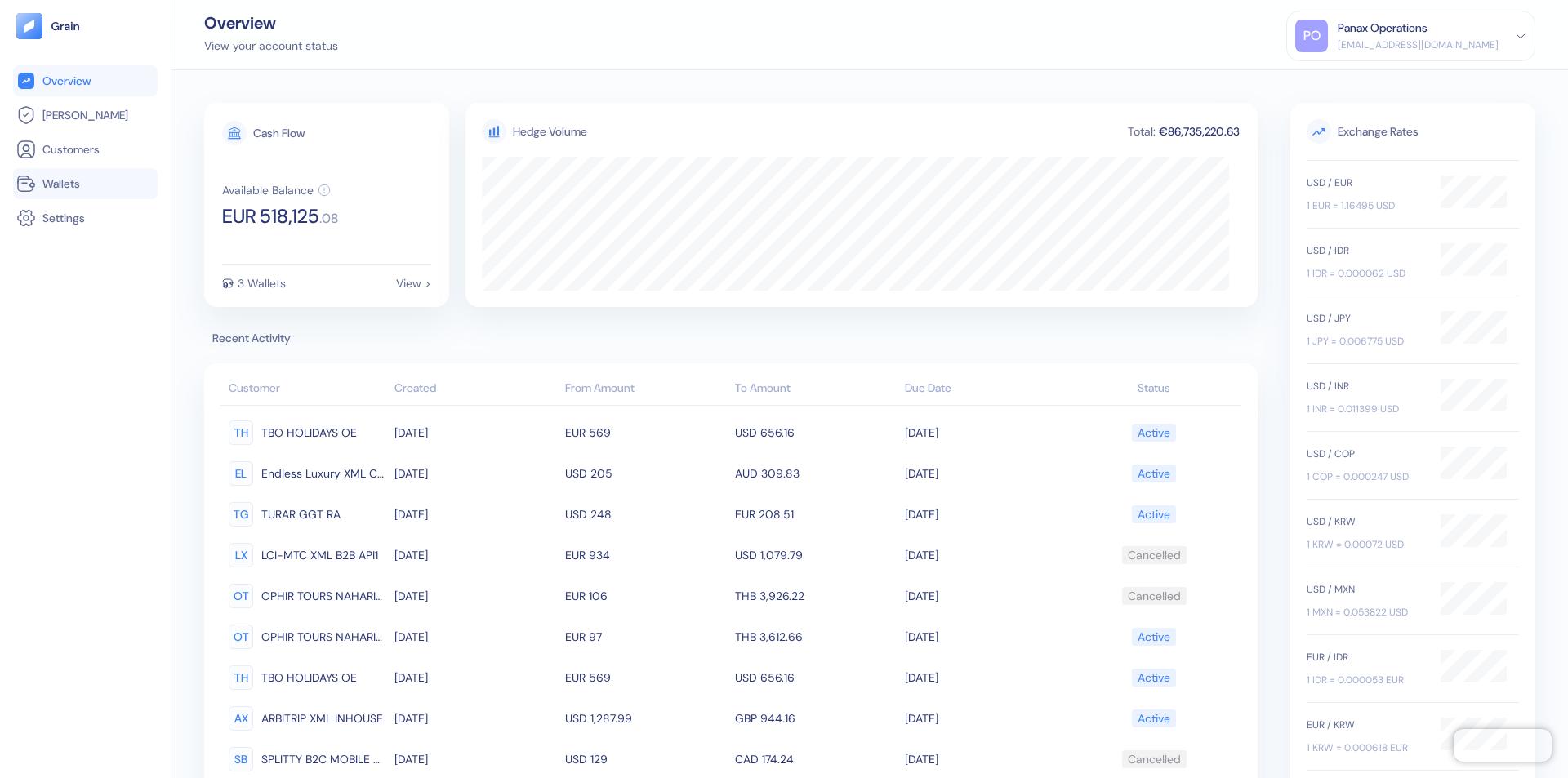
click at [85, 183] on link "Wallets" at bounding box center [85, 183] width 138 height 20
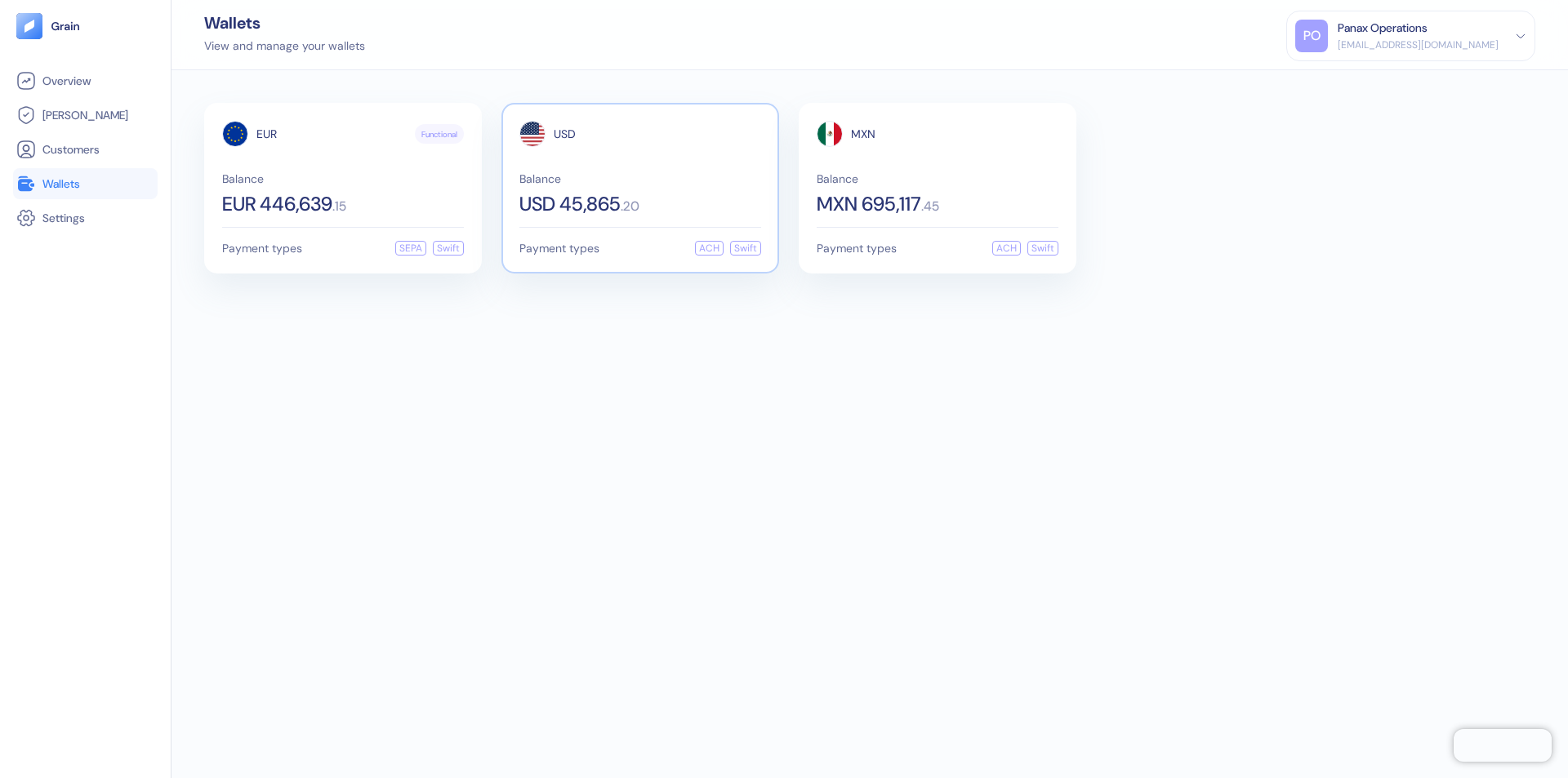
click at [564, 134] on span "USD" at bounding box center [564, 134] width 22 height 11
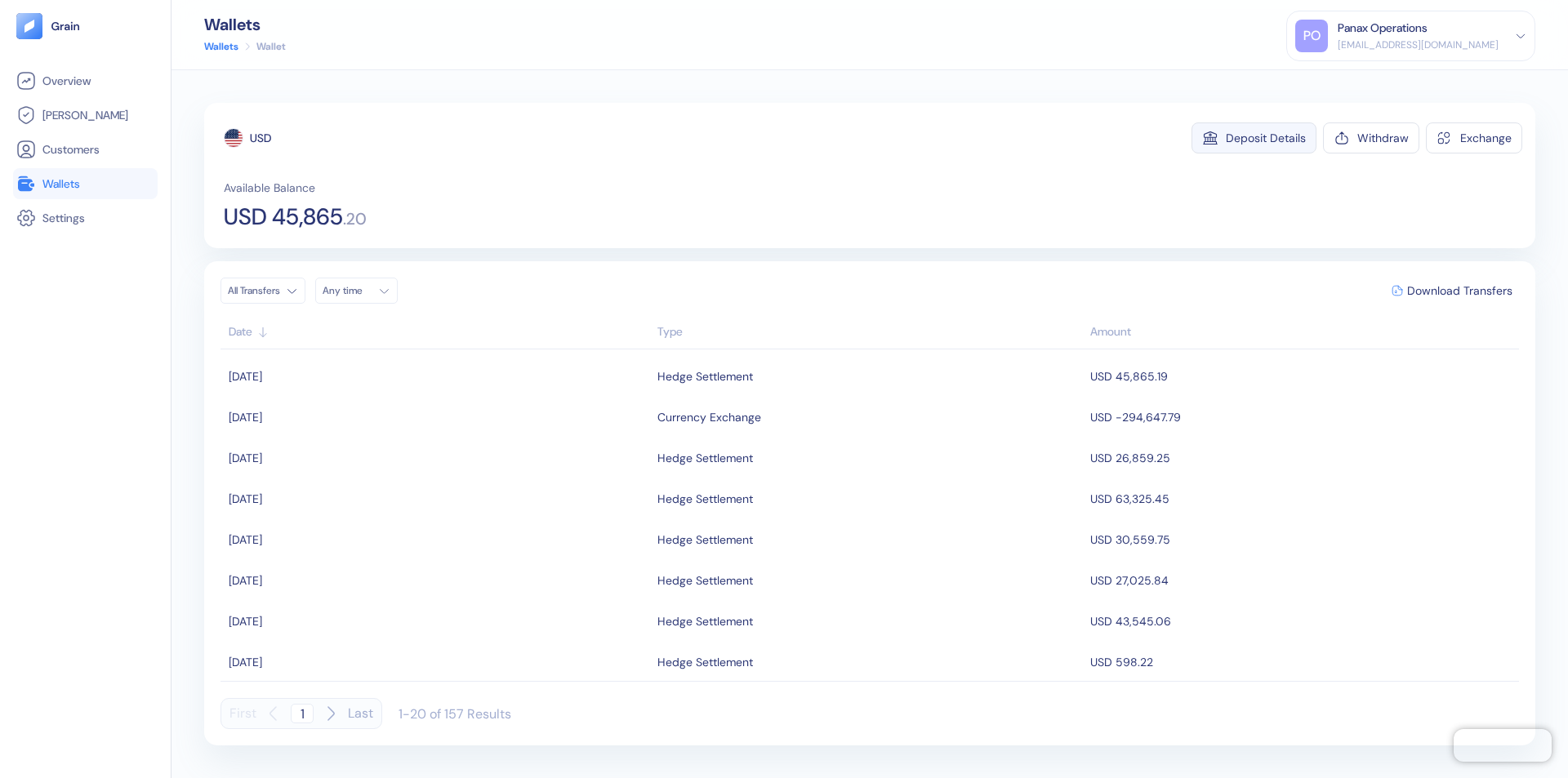
click at [1266, 138] on div "Deposit Details" at bounding box center [1266, 138] width 80 height 11
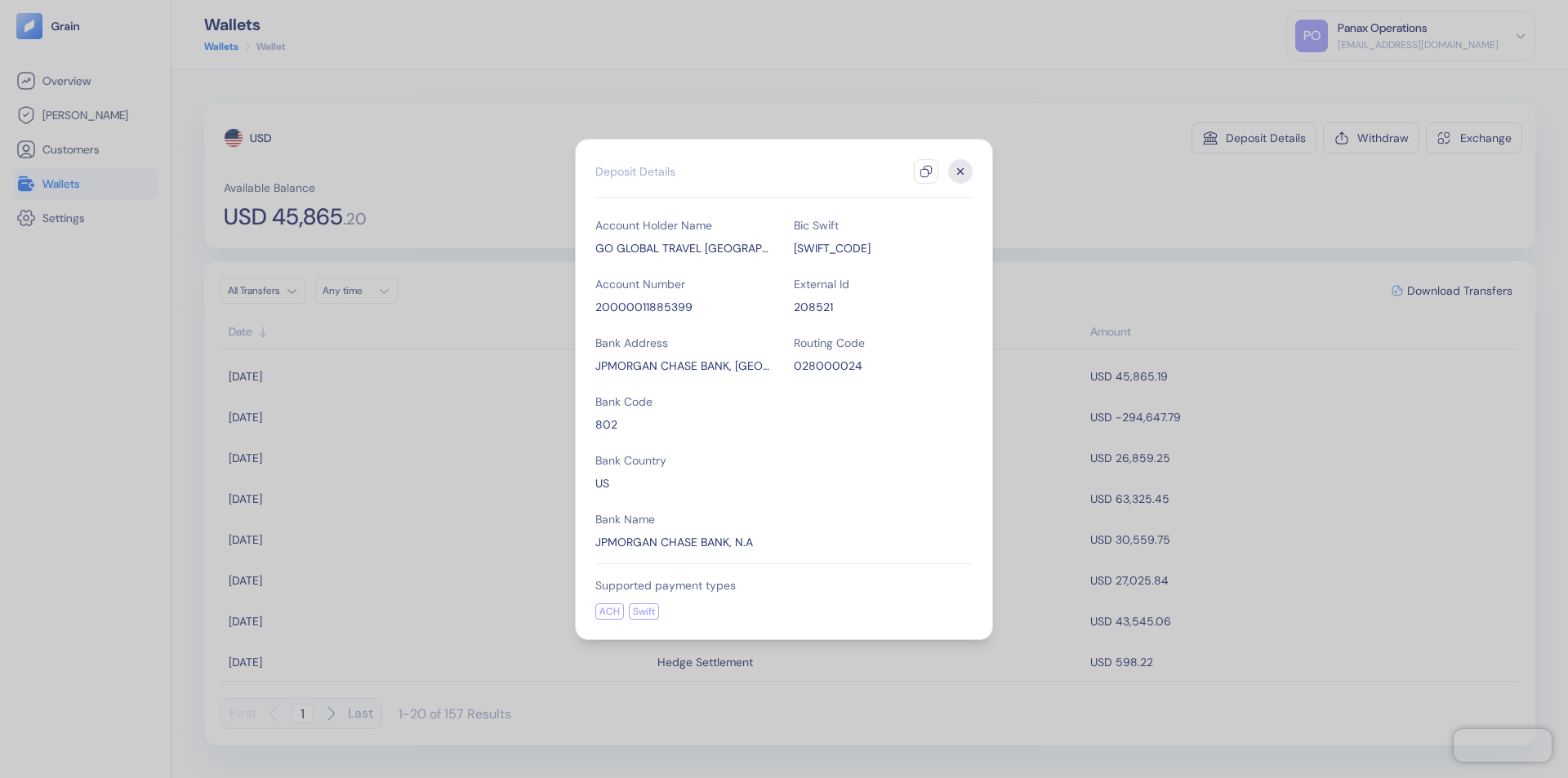
click at [926, 171] on icon "button" at bounding box center [926, 172] width 13 height 13
click at [960, 171] on icon "button" at bounding box center [960, 171] width 6 height 6
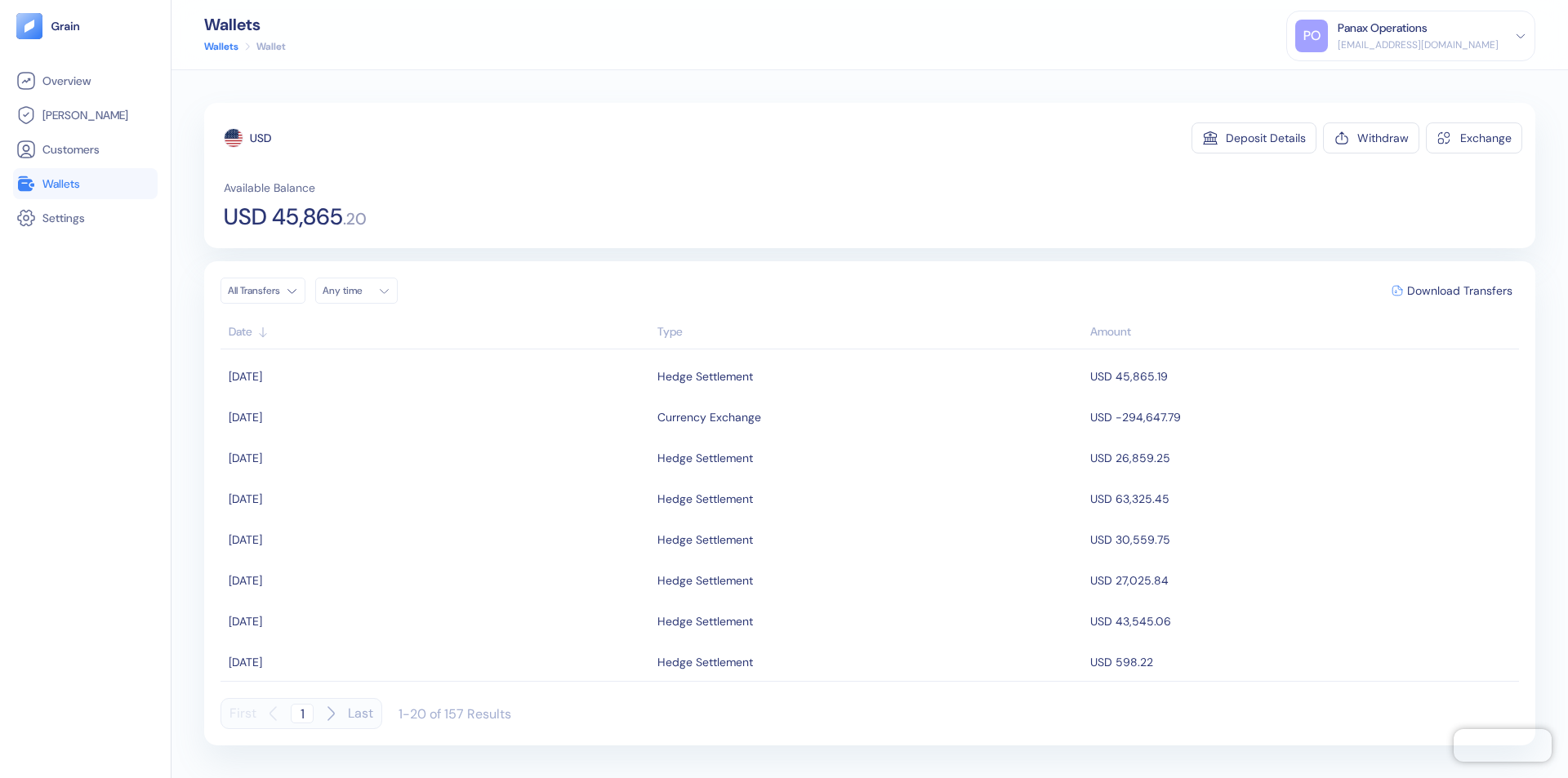
click at [361, 291] on div "Any time" at bounding box center [347, 291] width 49 height 13
click at [457, 398] on button "10" at bounding box center [457, 397] width 20 height 20
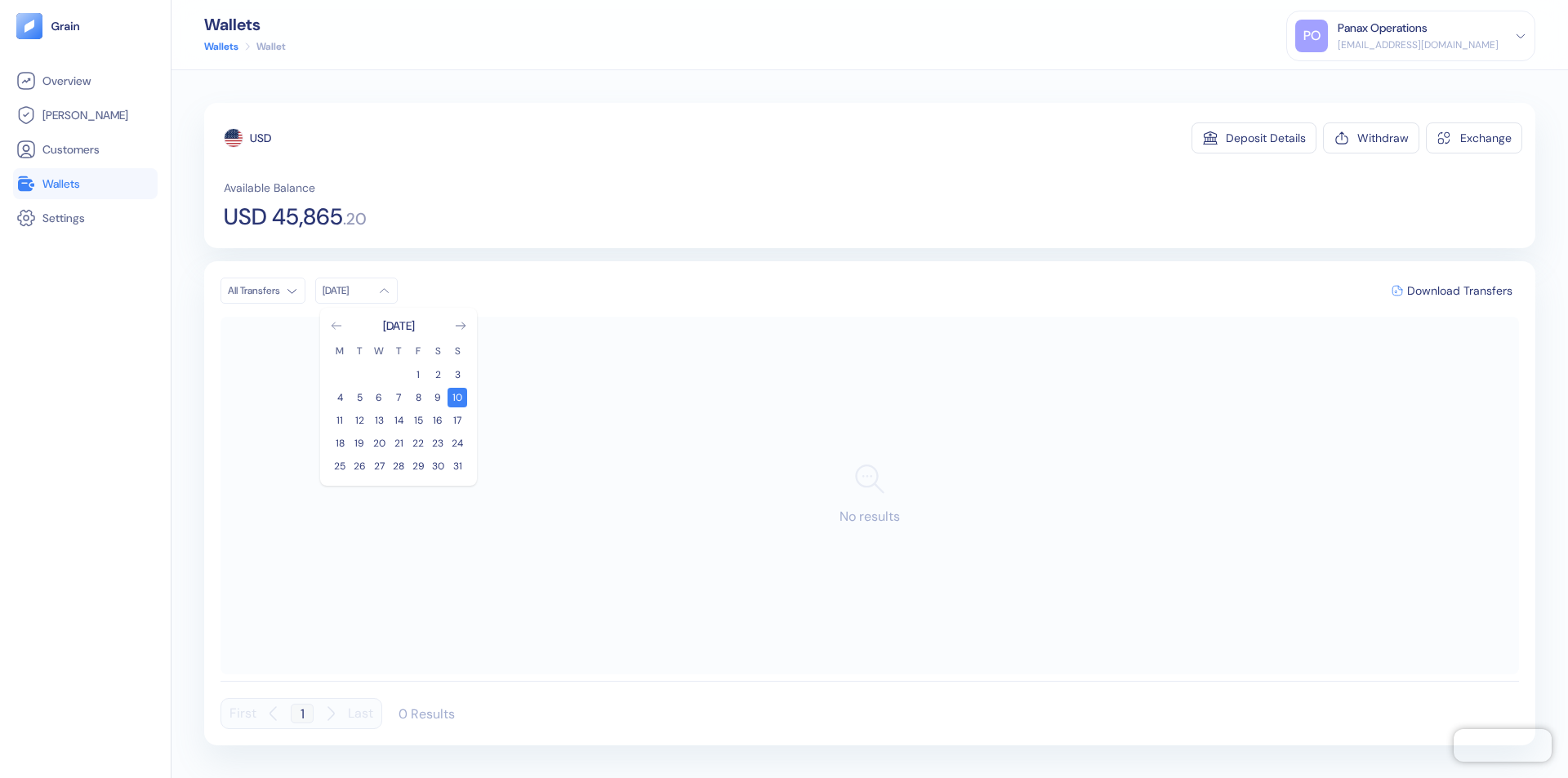
click at [336, 326] on icon "Go to previous month" at bounding box center [336, 325] width 9 height 7
click at [418, 398] on button "11" at bounding box center [418, 397] width 20 height 20
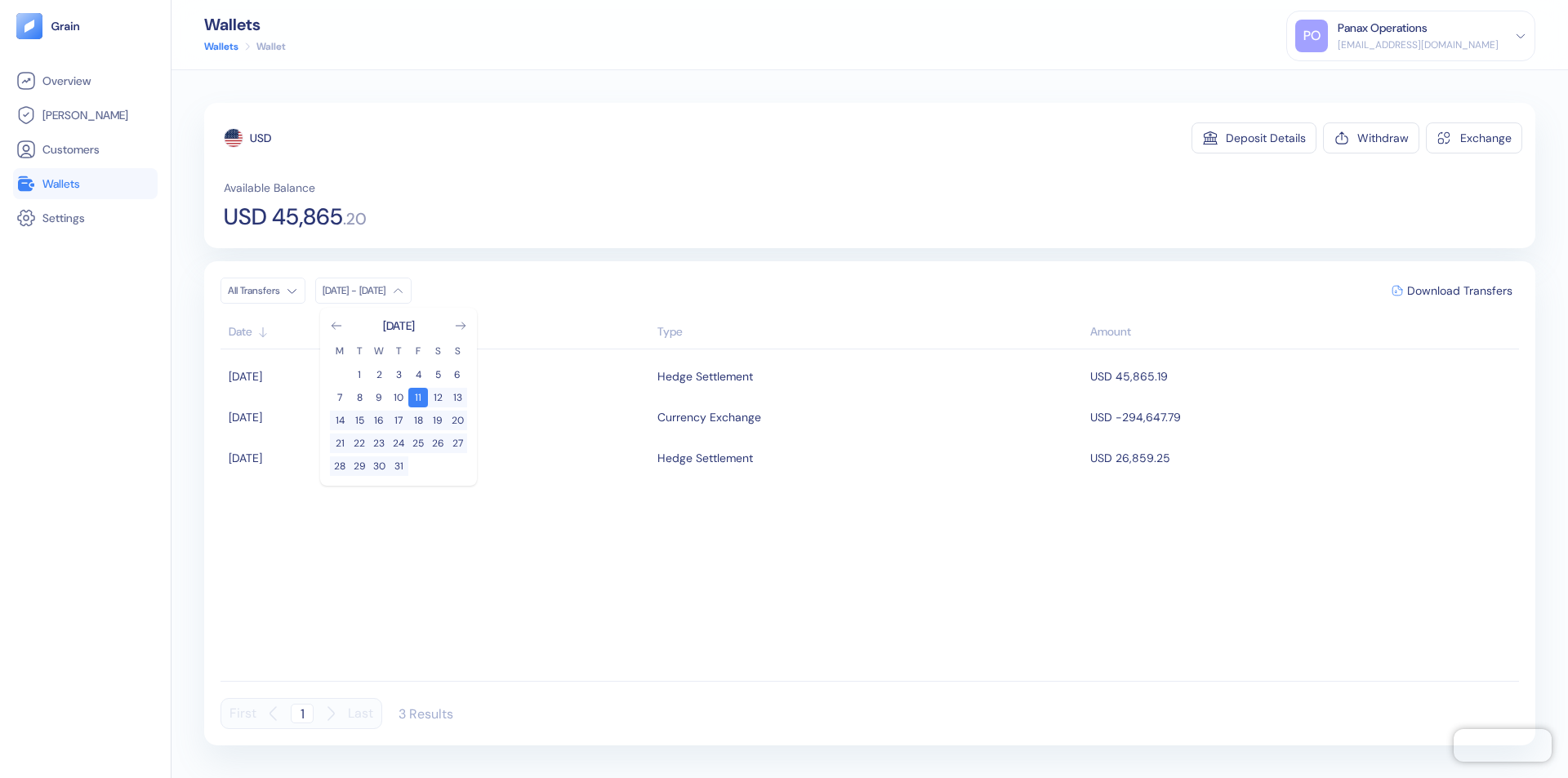
click at [261, 138] on div "USD" at bounding box center [260, 137] width 21 height 16
click at [1459, 291] on span "Download Transfers" at bounding box center [1459, 291] width 105 height 11
click at [85, 183] on link "Wallets" at bounding box center [85, 183] width 138 height 20
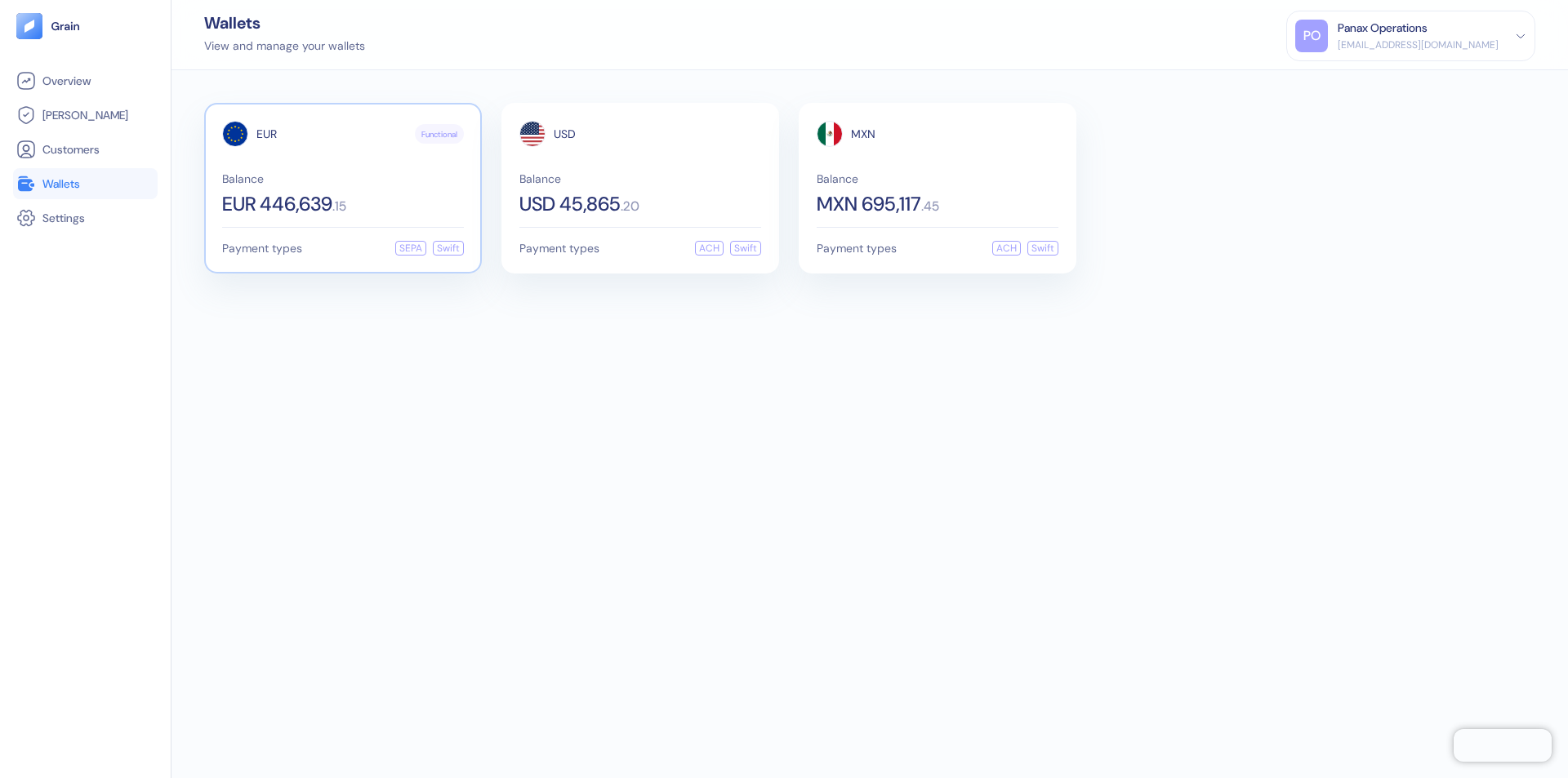
click at [267, 134] on span "EUR" at bounding box center [267, 134] width 21 height 11
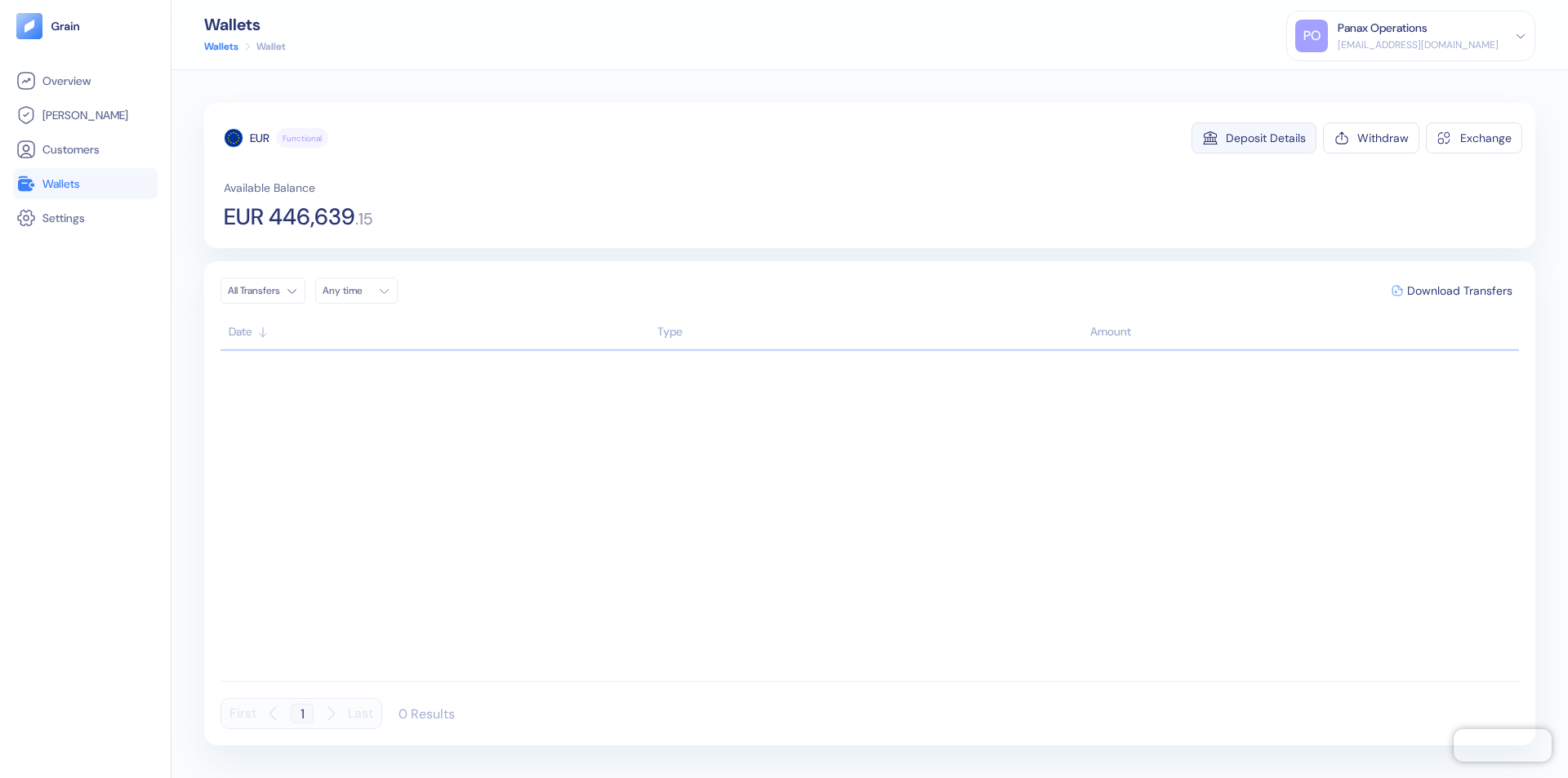
click at [1266, 138] on div "Deposit Details" at bounding box center [1266, 138] width 80 height 11
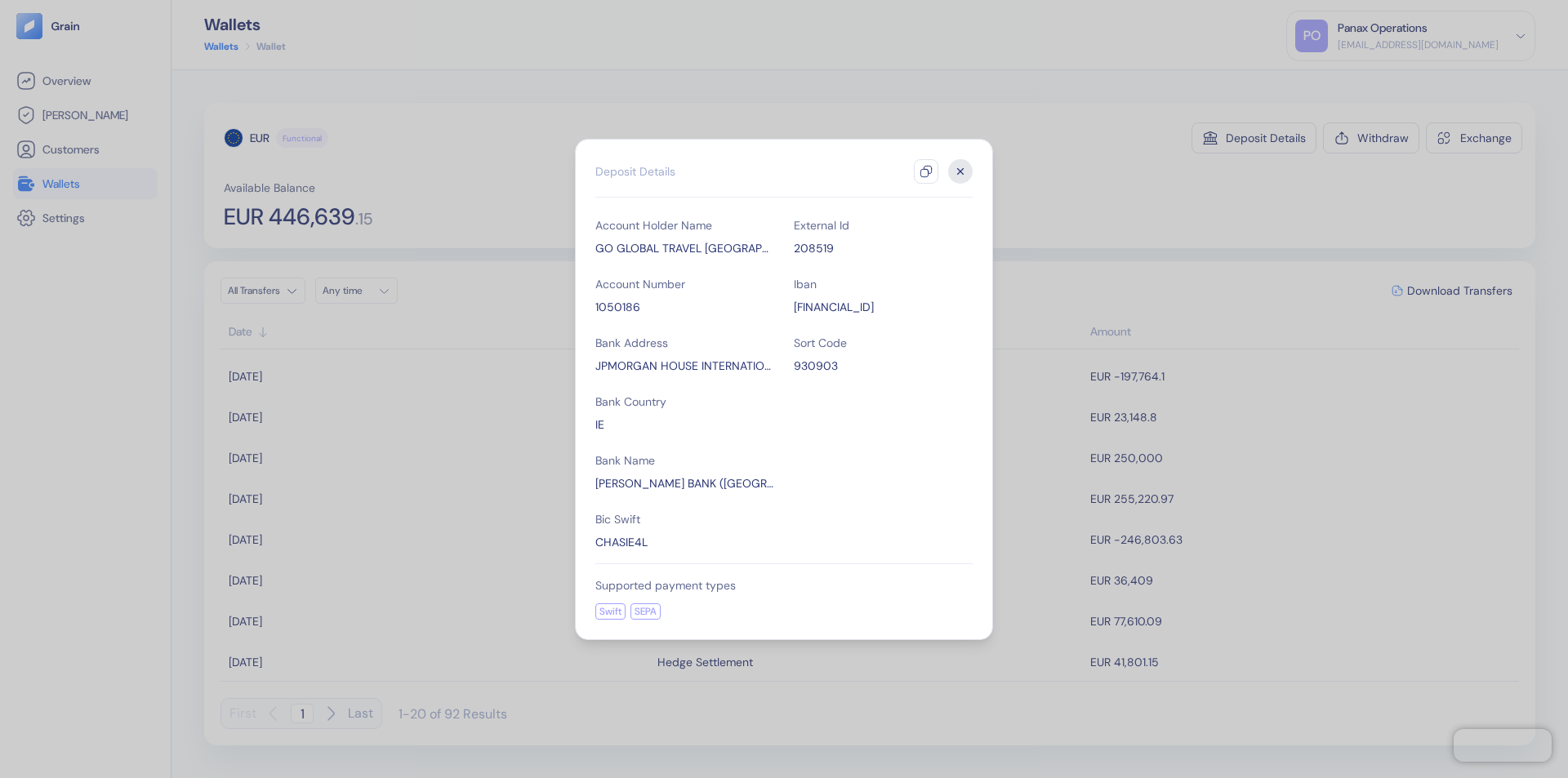
click at [926, 171] on icon "button" at bounding box center [926, 172] width 13 height 13
click at [960, 171] on icon "button" at bounding box center [960, 171] width 6 height 6
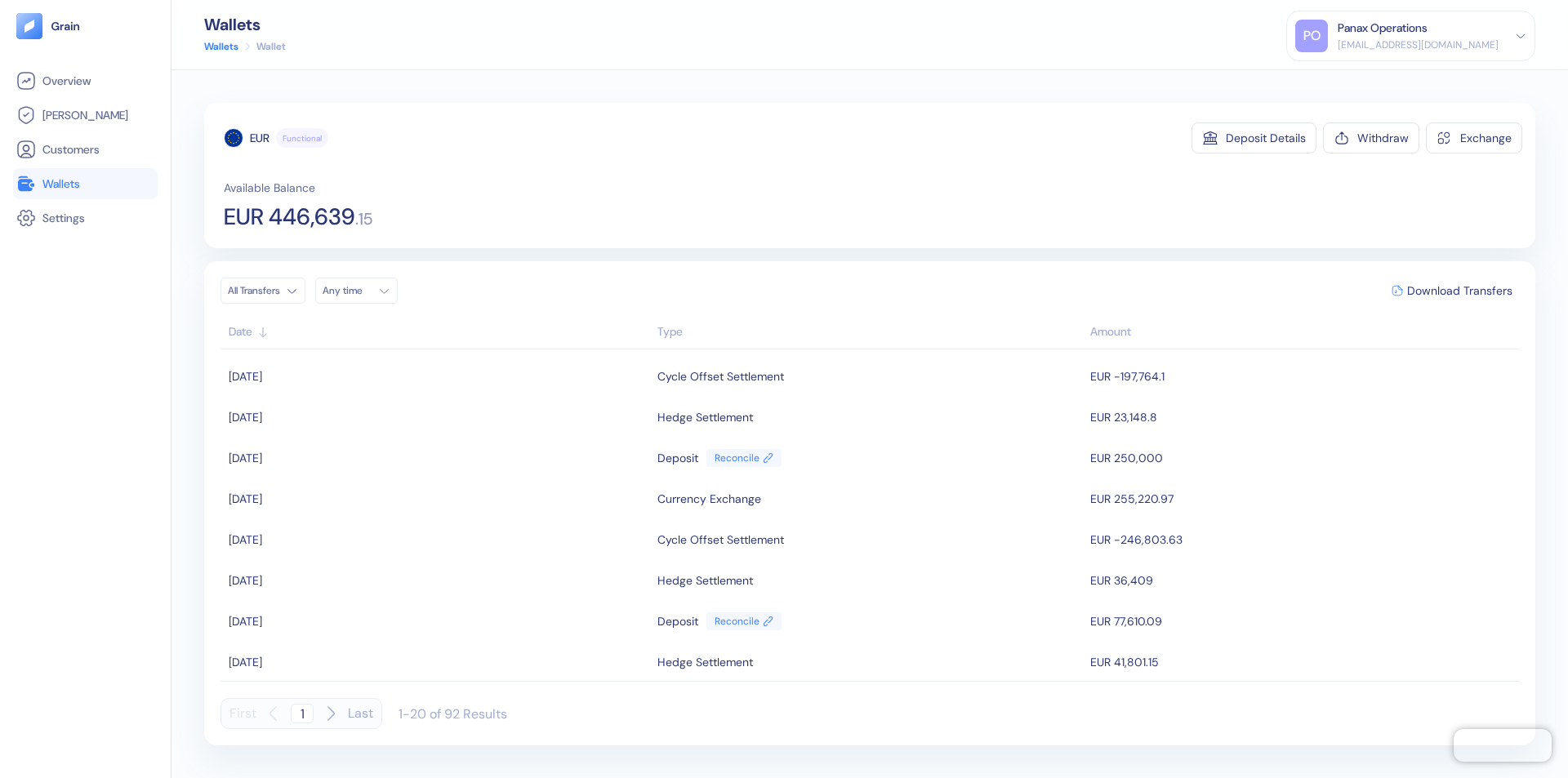
click at [361, 291] on div "Any time" at bounding box center [347, 291] width 49 height 13
click at [457, 398] on button "10" at bounding box center [457, 397] width 20 height 20
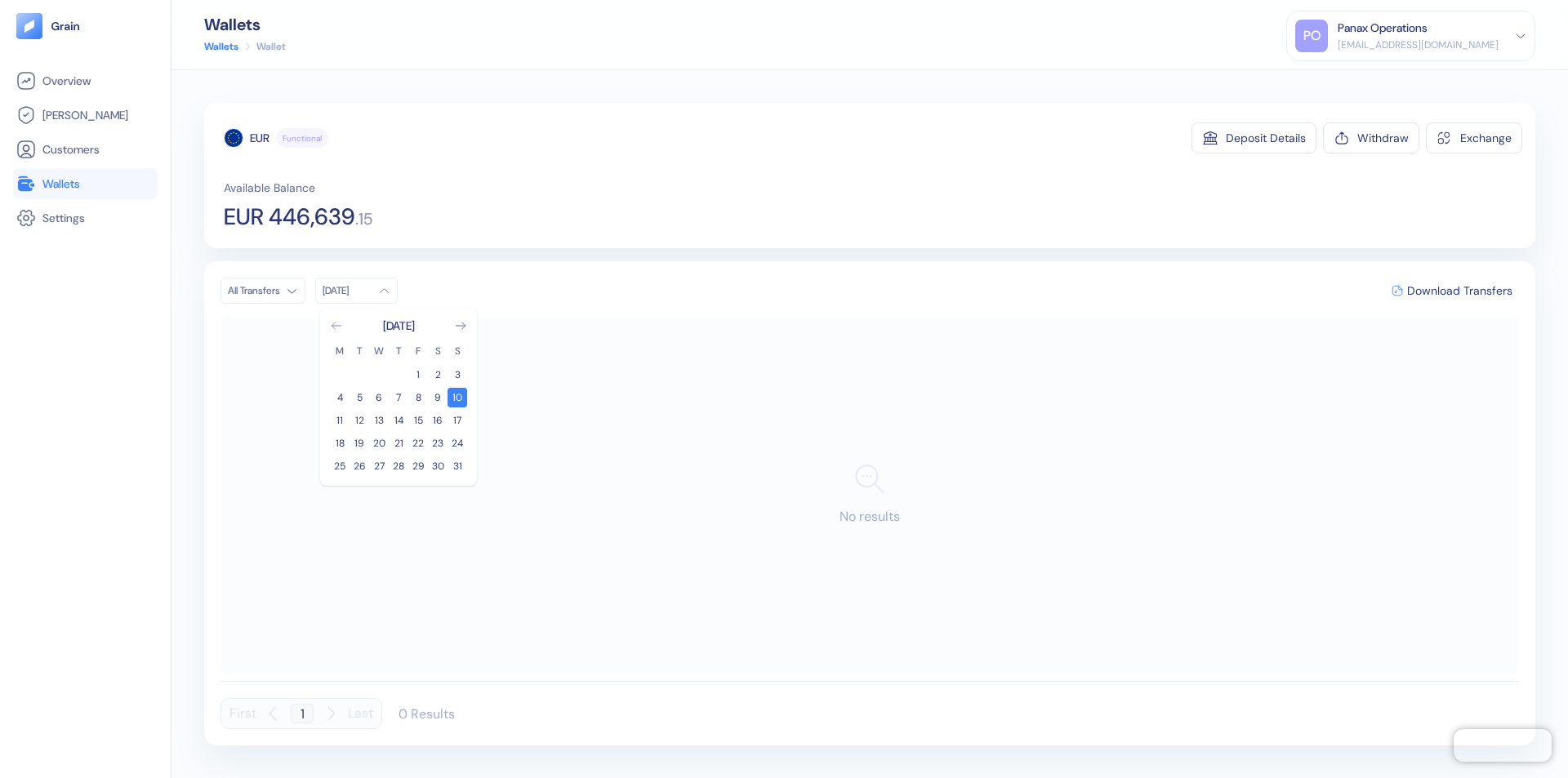
click at [336, 326] on icon "Go to previous month" at bounding box center [336, 325] width 9 height 7
click at [418, 398] on button "11" at bounding box center [418, 397] width 20 height 20
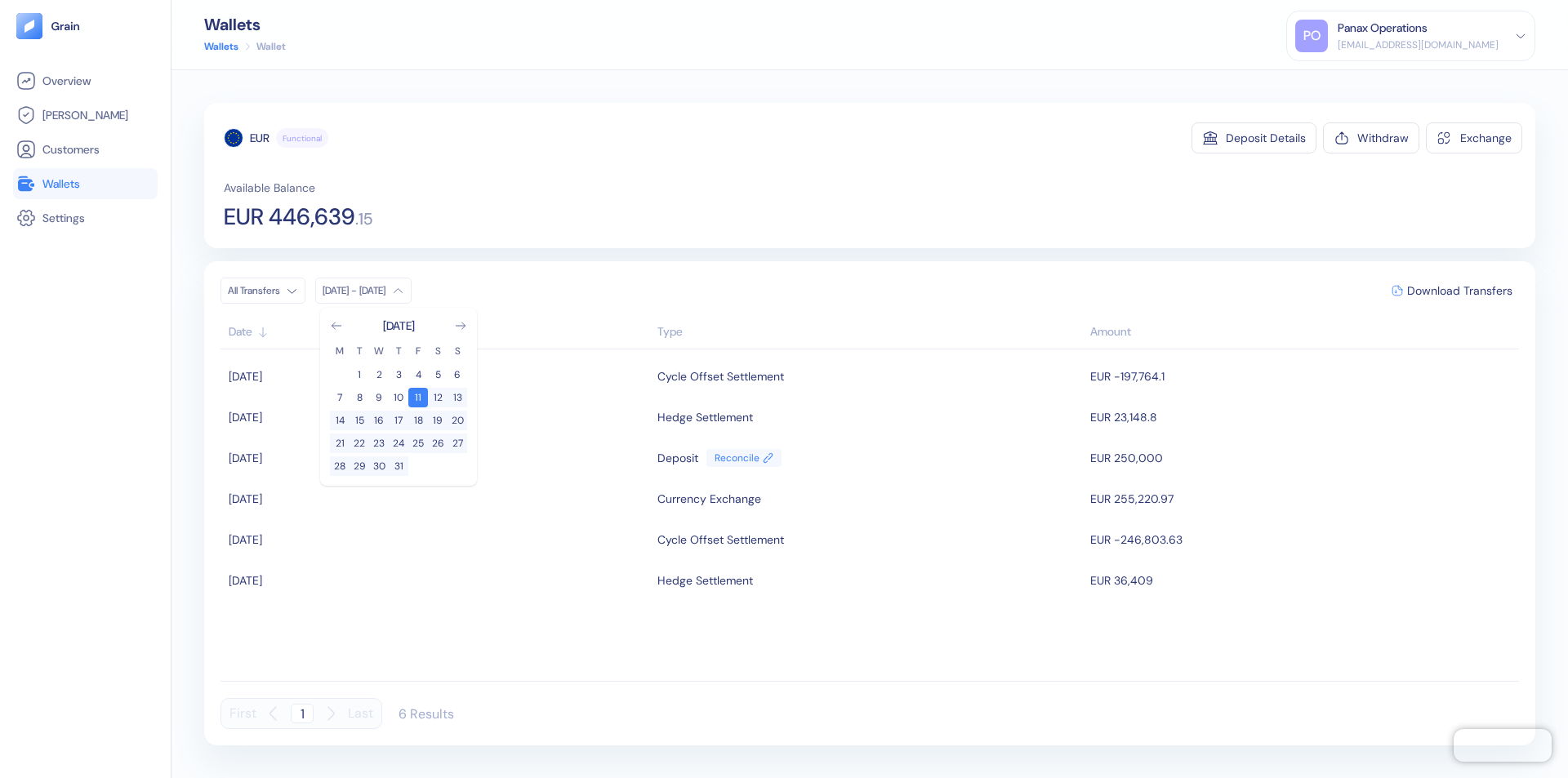
click at [260, 138] on div "EUR" at bounding box center [259, 137] width 20 height 16
click at [1459, 291] on span "Download Transfers" at bounding box center [1459, 291] width 105 height 11
click at [85, 183] on link "Wallets" at bounding box center [85, 183] width 138 height 20
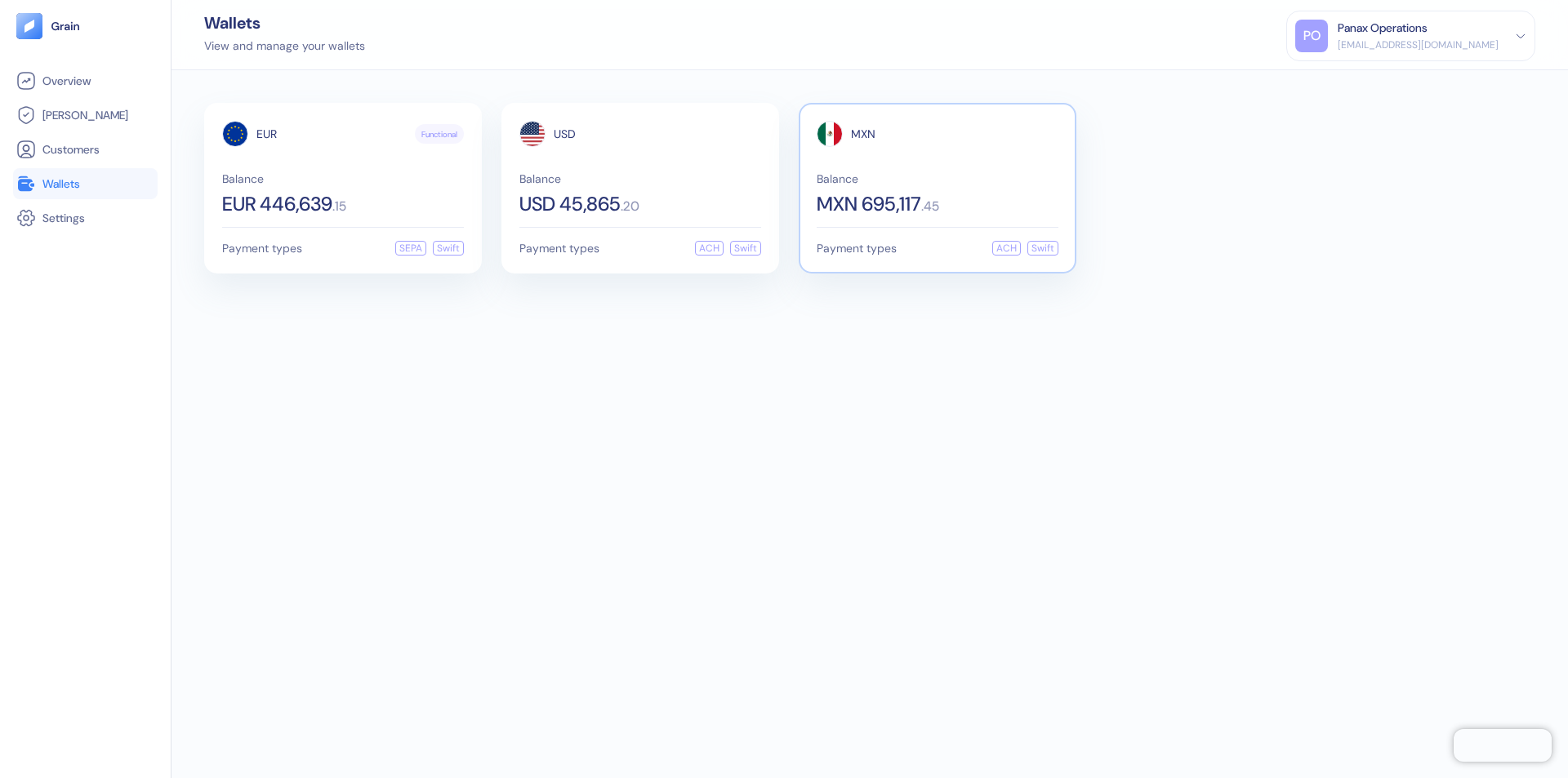
click at [863, 134] on span "MXN" at bounding box center [863, 134] width 25 height 11
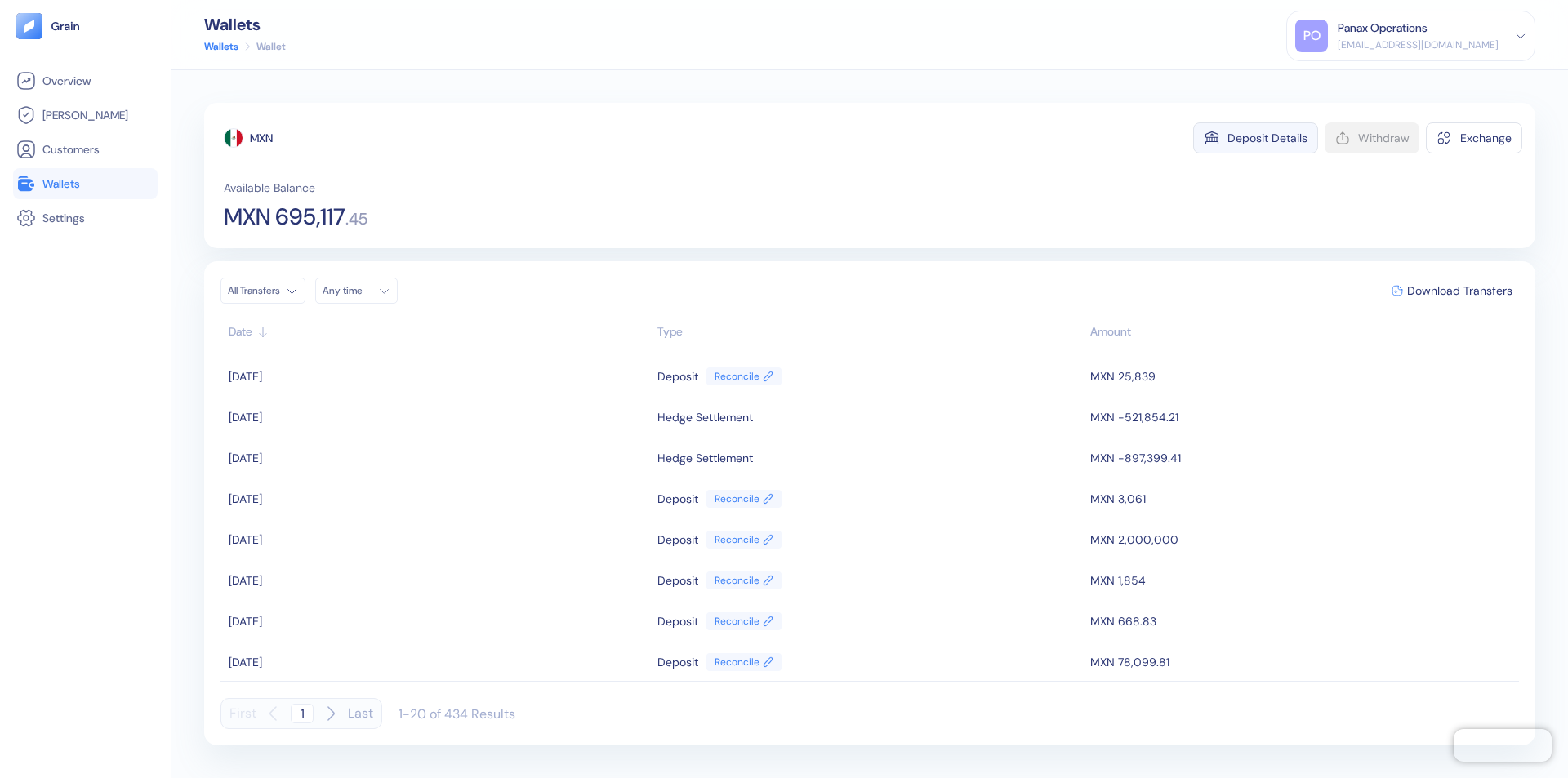
click at [1267, 138] on div "Deposit Details" at bounding box center [1267, 138] width 80 height 11
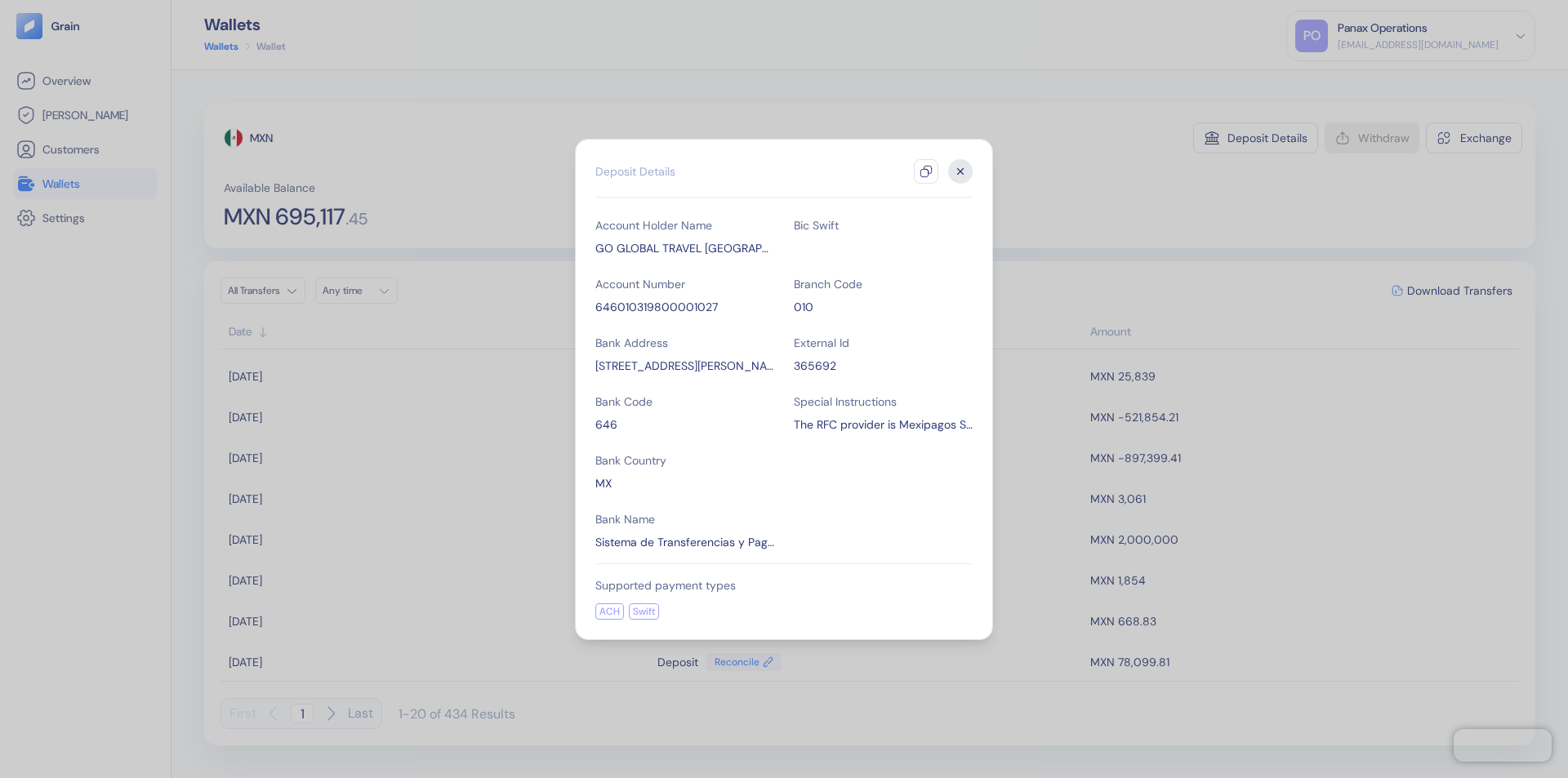
click at [926, 171] on icon "button" at bounding box center [926, 172] width 13 height 13
click at [960, 171] on icon "button" at bounding box center [960, 171] width 6 height 6
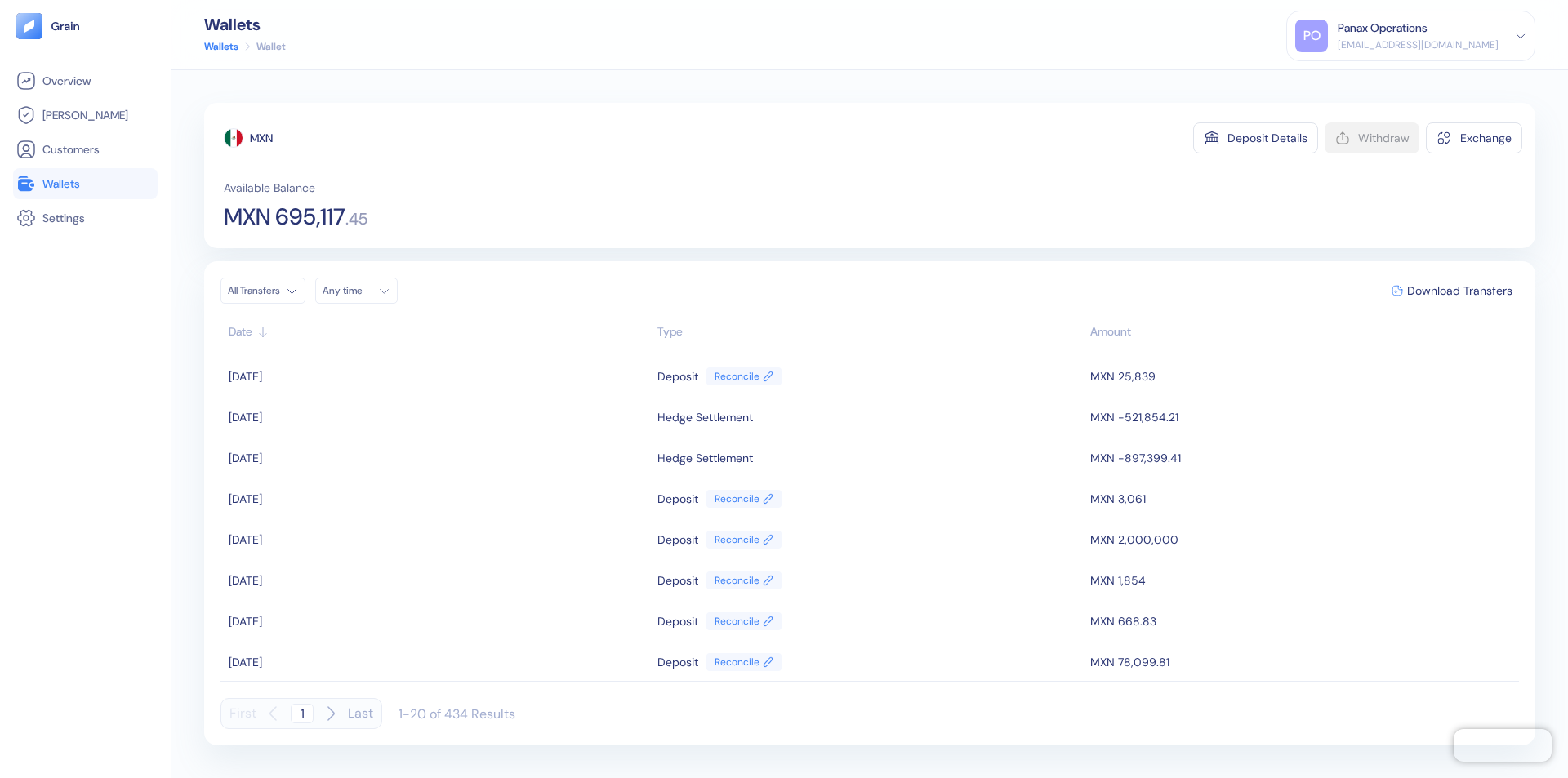
click at [361, 291] on div "Any time" at bounding box center [347, 291] width 49 height 13
click at [457, 398] on button "10" at bounding box center [457, 397] width 20 height 20
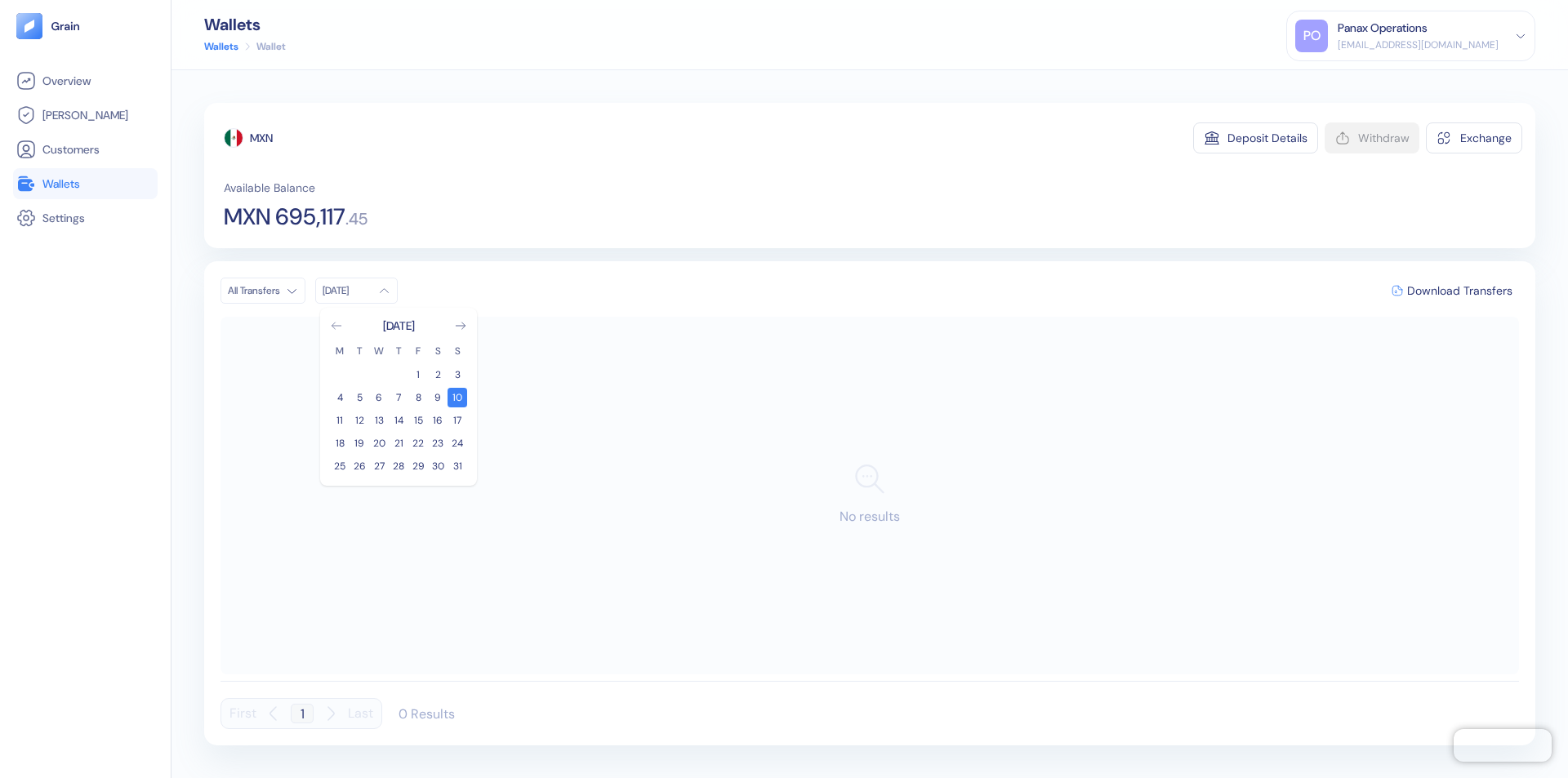
click at [336, 326] on icon "Go to previous month" at bounding box center [336, 325] width 9 height 7
click at [418, 398] on button "11" at bounding box center [418, 397] width 20 height 20
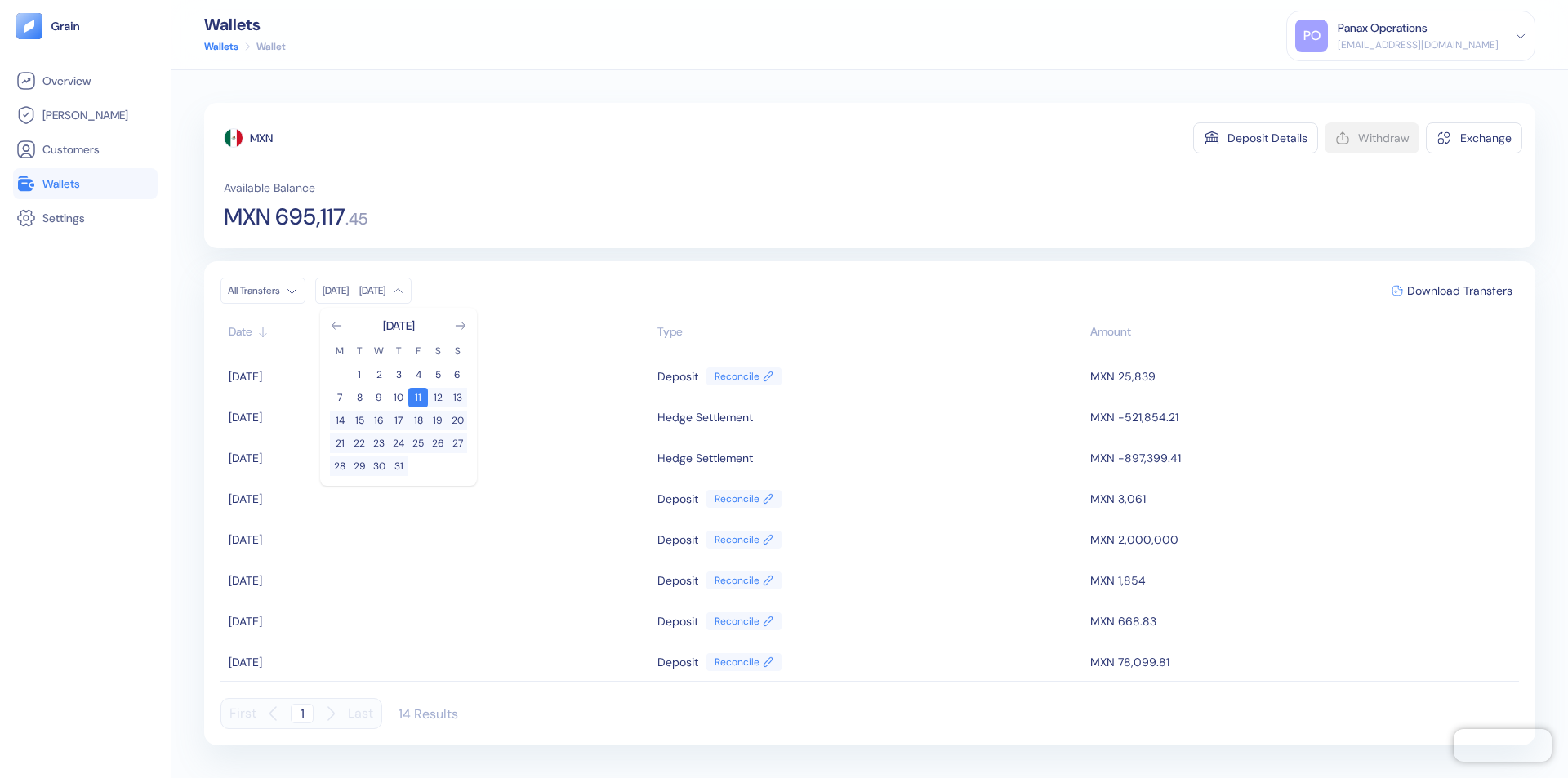
click at [262, 138] on div "MXN" at bounding box center [261, 137] width 23 height 16
click at [1459, 291] on span "Download Transfers" at bounding box center [1459, 291] width 105 height 11
click at [1427, 36] on div "Panax Operations" at bounding box center [1382, 28] width 90 height 17
click at [1361, 81] on div "Sign Out" at bounding box center [1339, 81] width 45 height 17
